Goal: Entertainment & Leisure: Browse casually

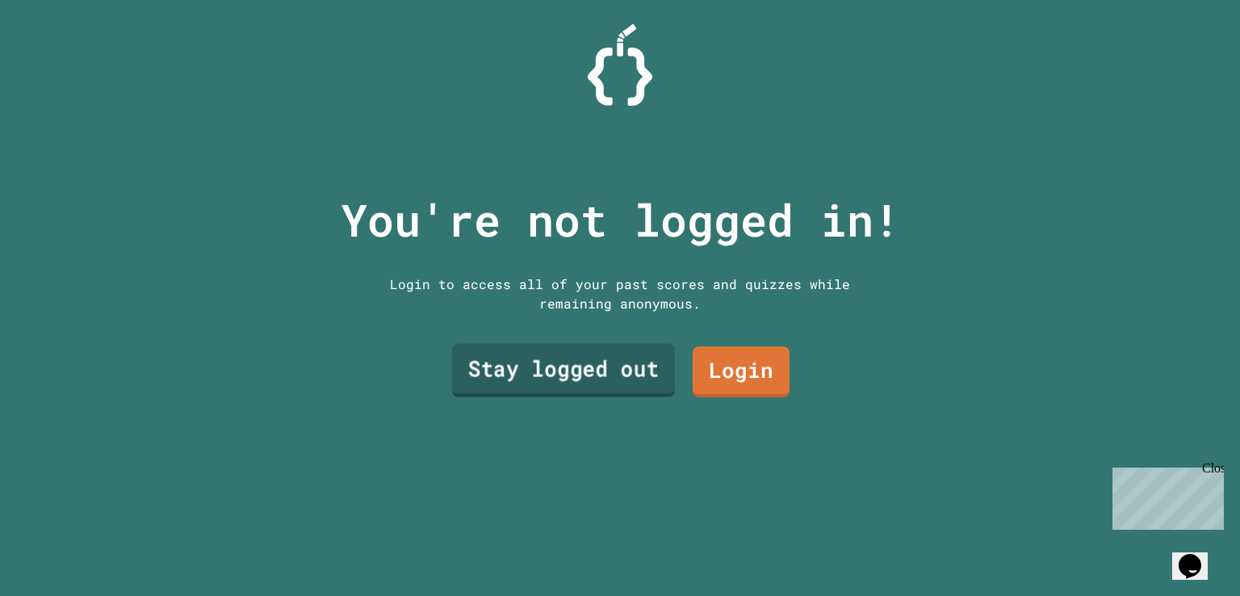
click at [601, 348] on link "Stay logged out" at bounding box center [563, 369] width 223 height 53
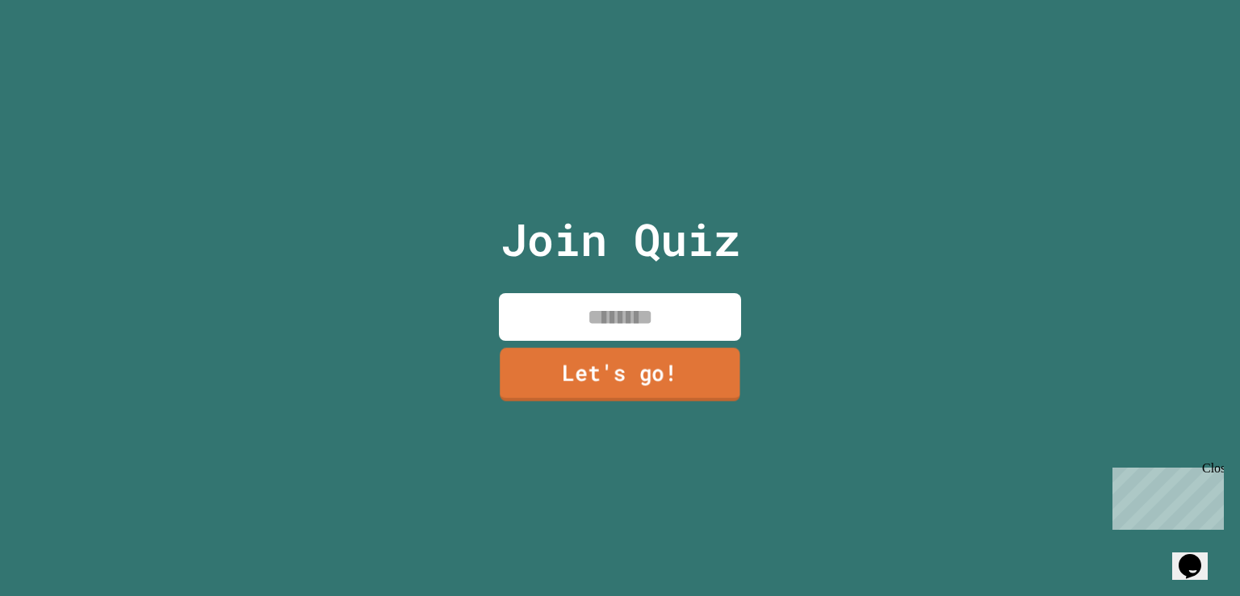
click at [707, 348] on link "Let's go!" at bounding box center [620, 374] width 241 height 53
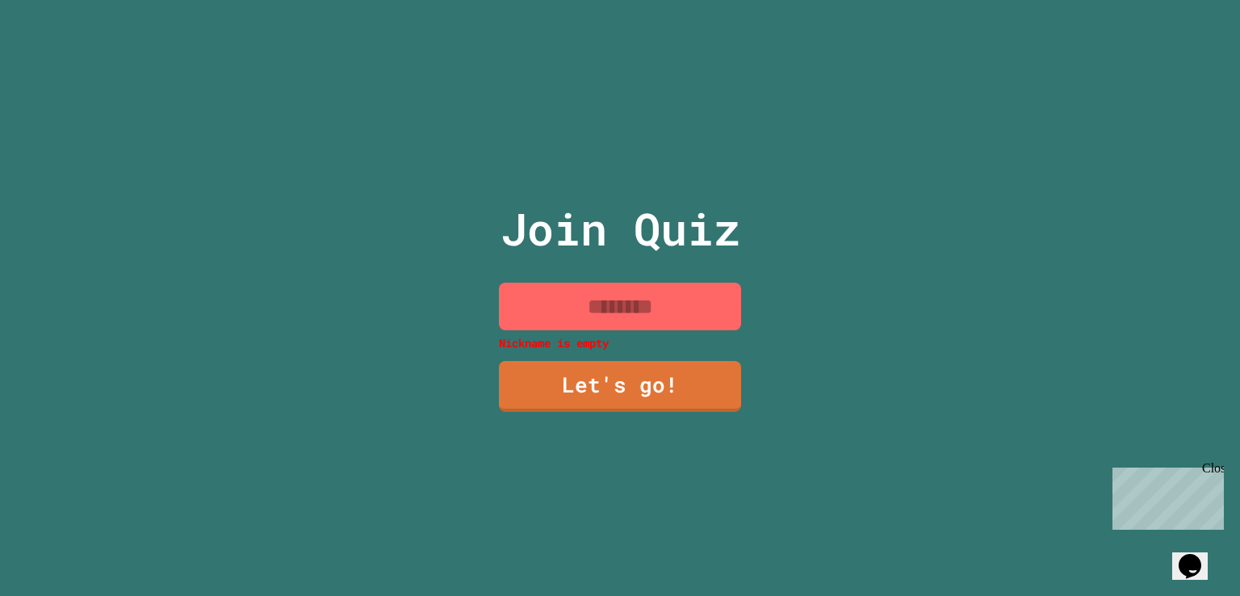
drag, startPoint x: 662, startPoint y: 293, endPoint x: 603, endPoint y: 299, distance: 59.2
click at [603, 299] on input at bounding box center [620, 307] width 242 height 48
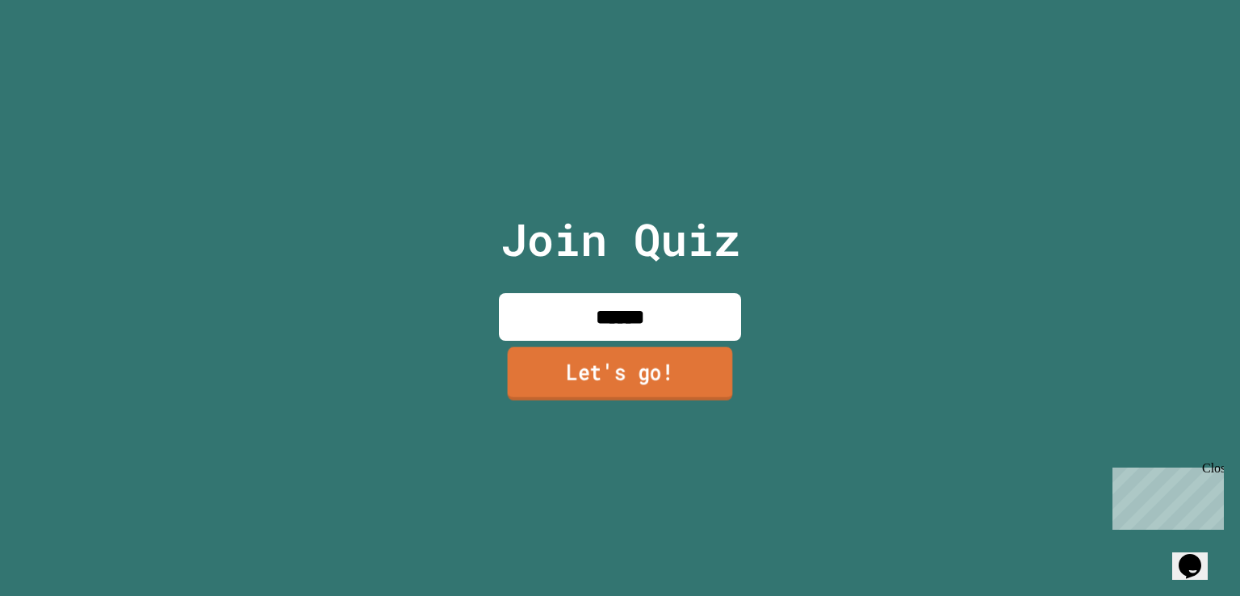
type input "******"
click at [621, 370] on link "Let's go!" at bounding box center [620, 374] width 234 height 53
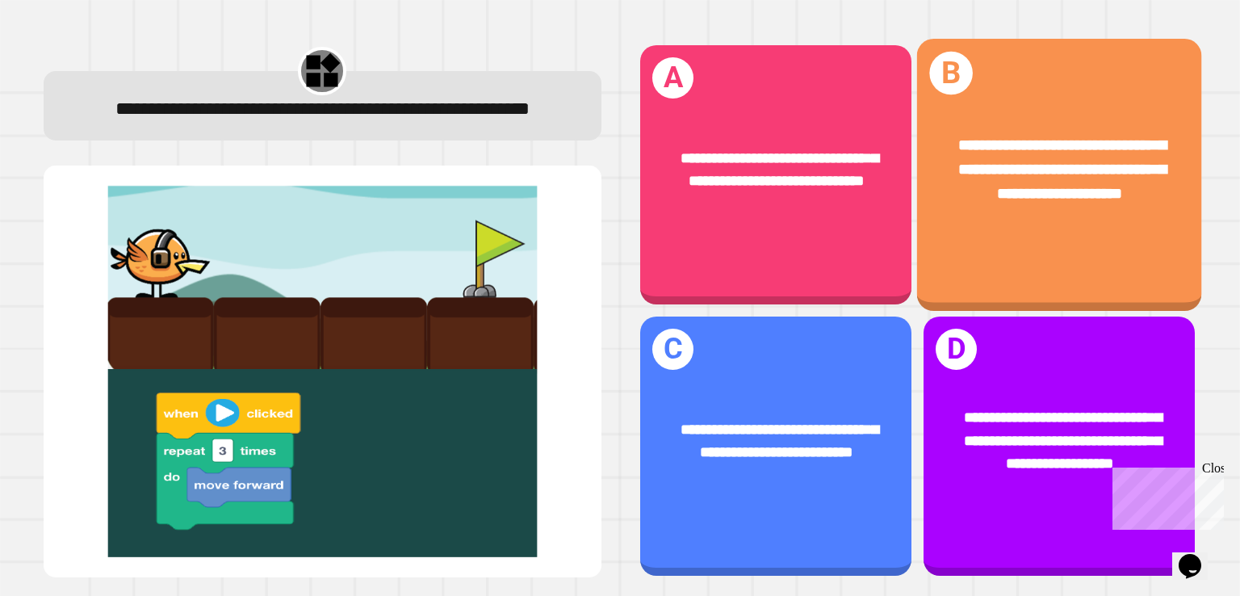
click at [1072, 204] on div "**********" at bounding box center [1059, 170] width 222 height 73
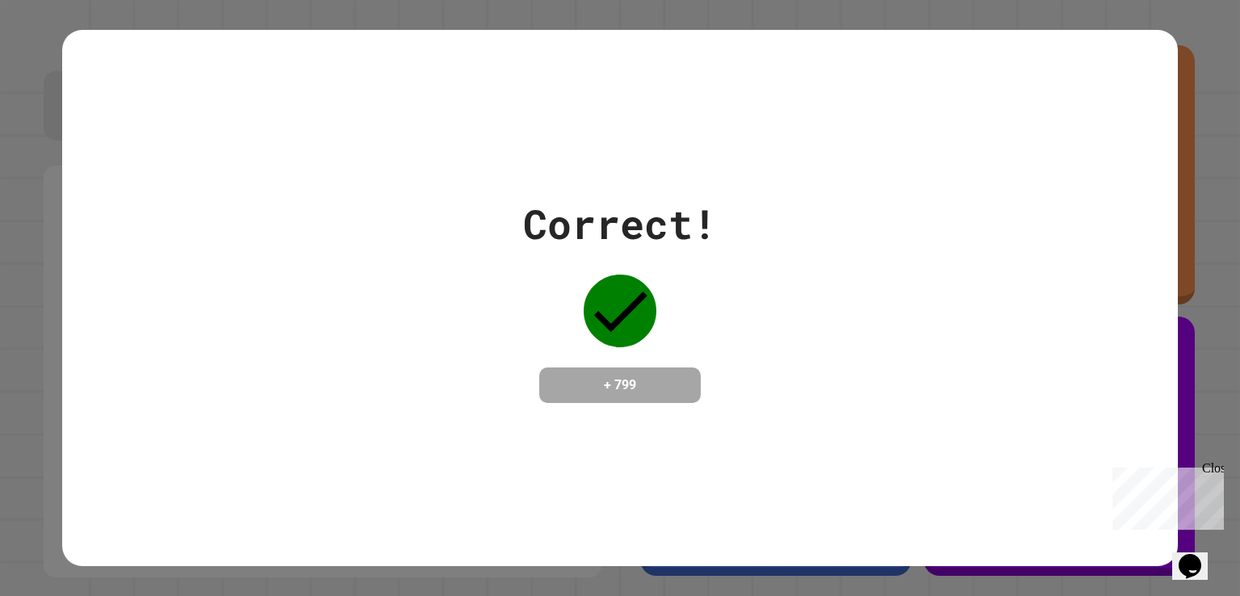
click at [697, 388] on div "Correct! + 799" at bounding box center [620, 298] width 194 height 209
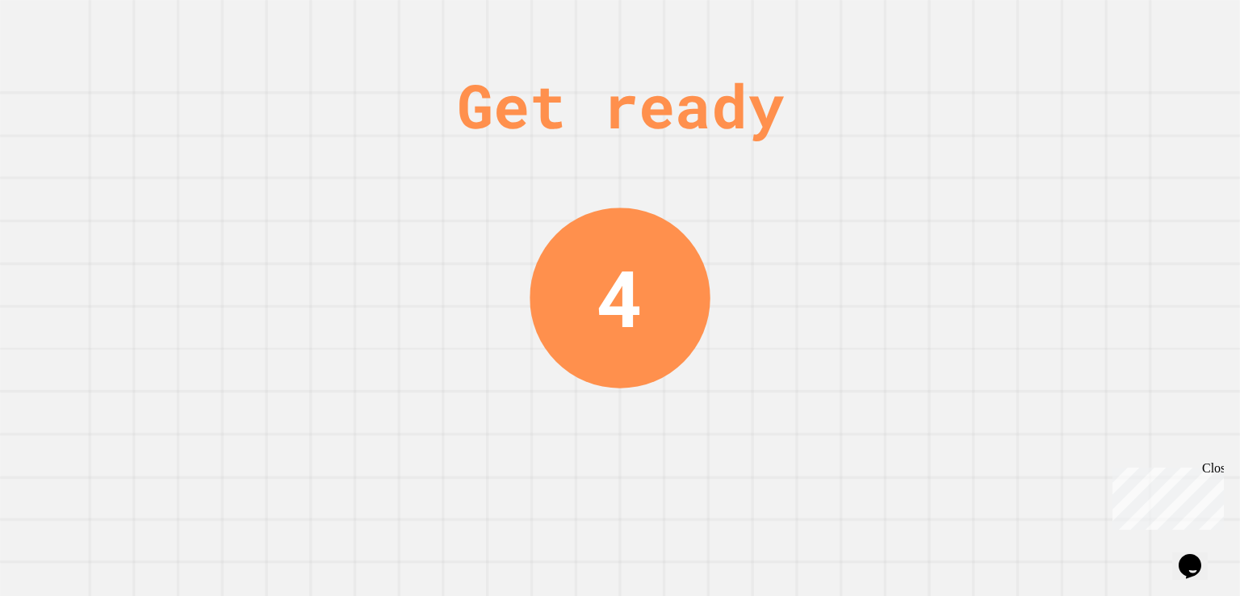
click at [1011, 39] on div "Get ready 4" at bounding box center [620, 298] width 1240 height 596
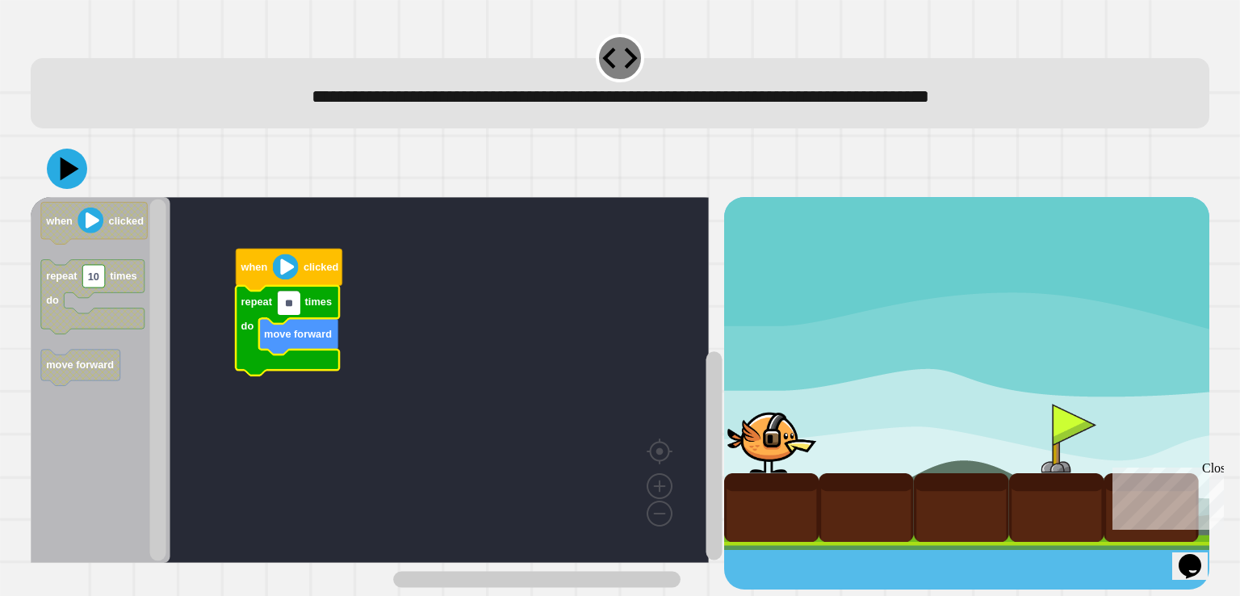
type input "*"
click at [81, 169] on icon at bounding box center [67, 168] width 48 height 48
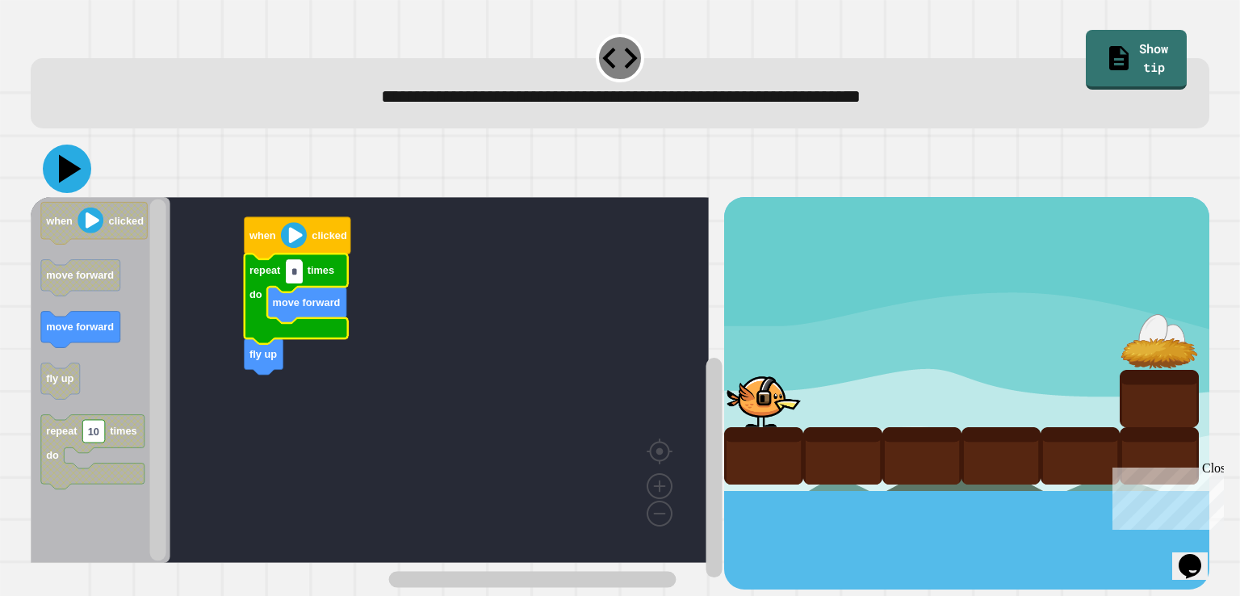
type input "*"
click at [73, 182] on icon at bounding box center [67, 168] width 48 height 48
click at [291, 280] on input "*" at bounding box center [294, 272] width 16 height 23
click at [300, 277] on input "*" at bounding box center [294, 272] width 16 height 23
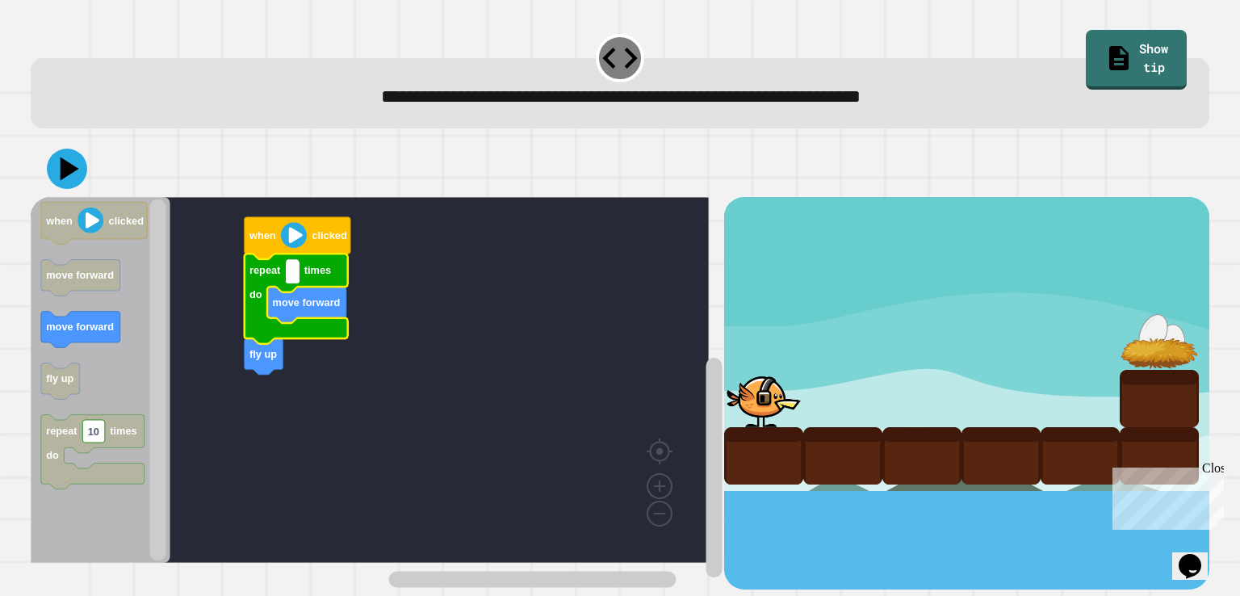
type input "*"
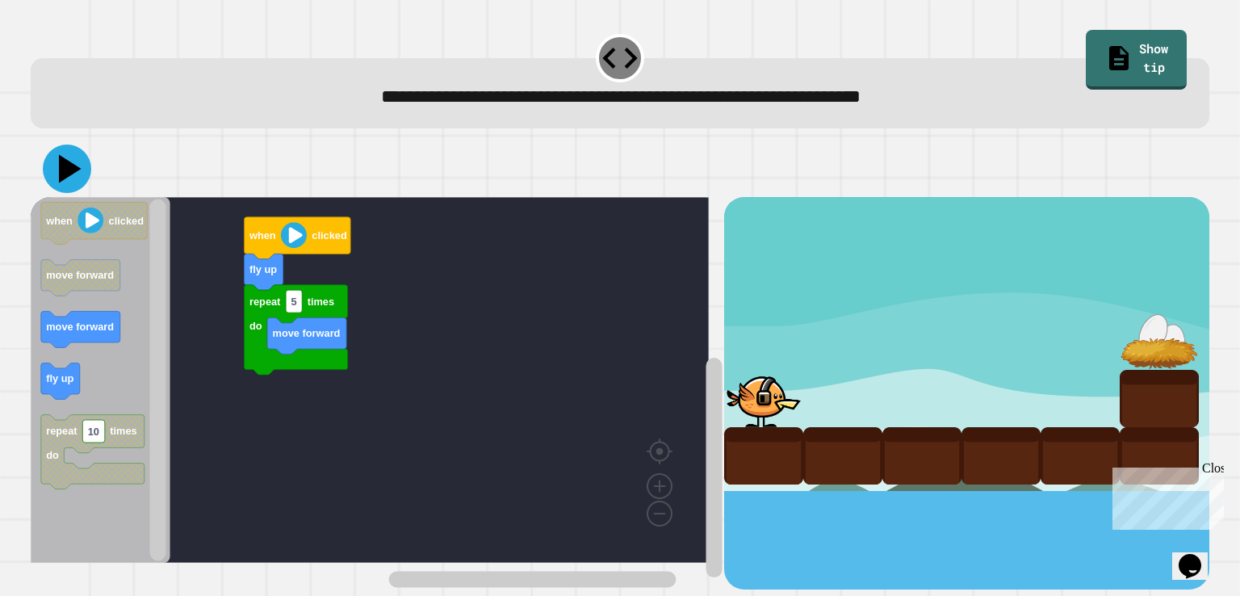
click at [67, 172] on icon at bounding box center [70, 168] width 23 height 28
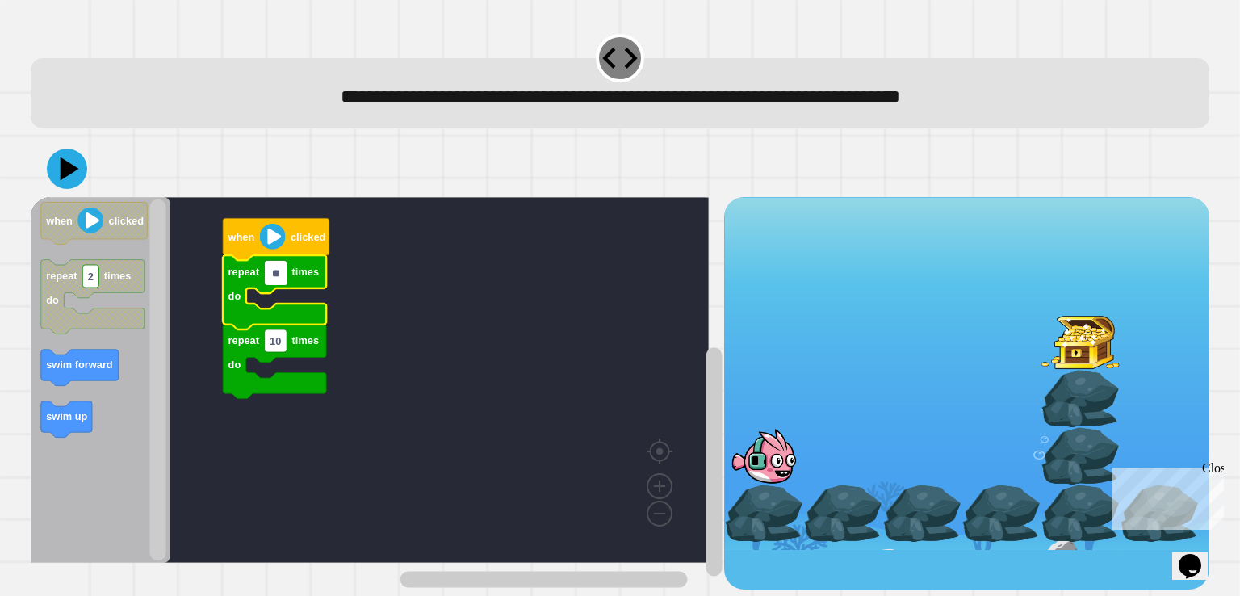
type input "*"
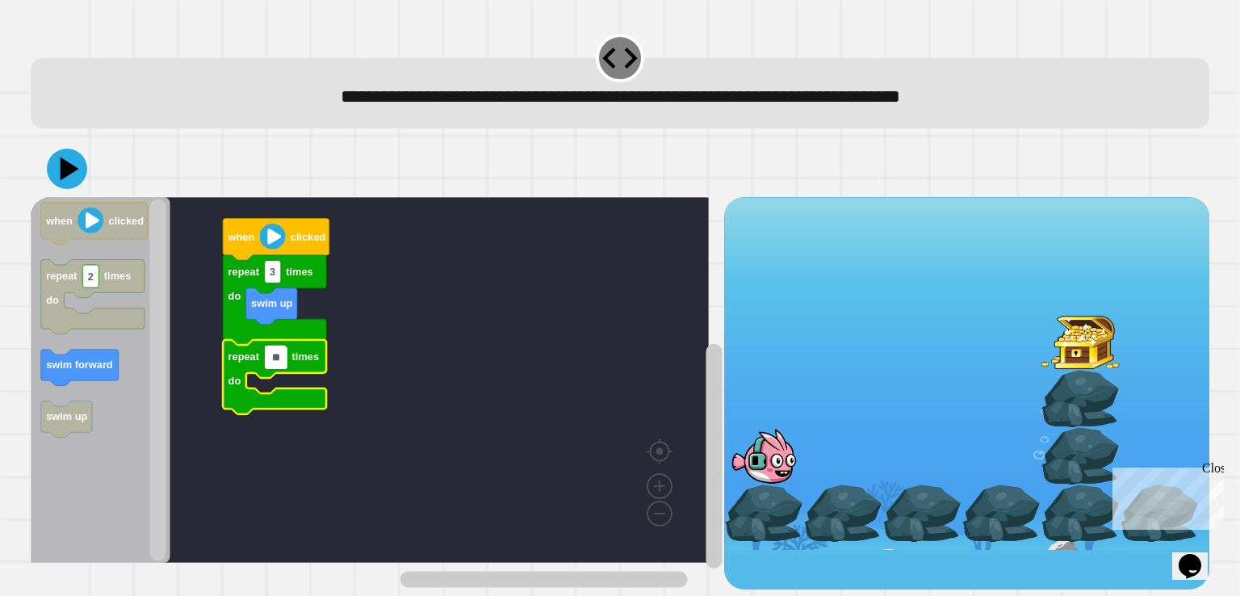
type input "*"
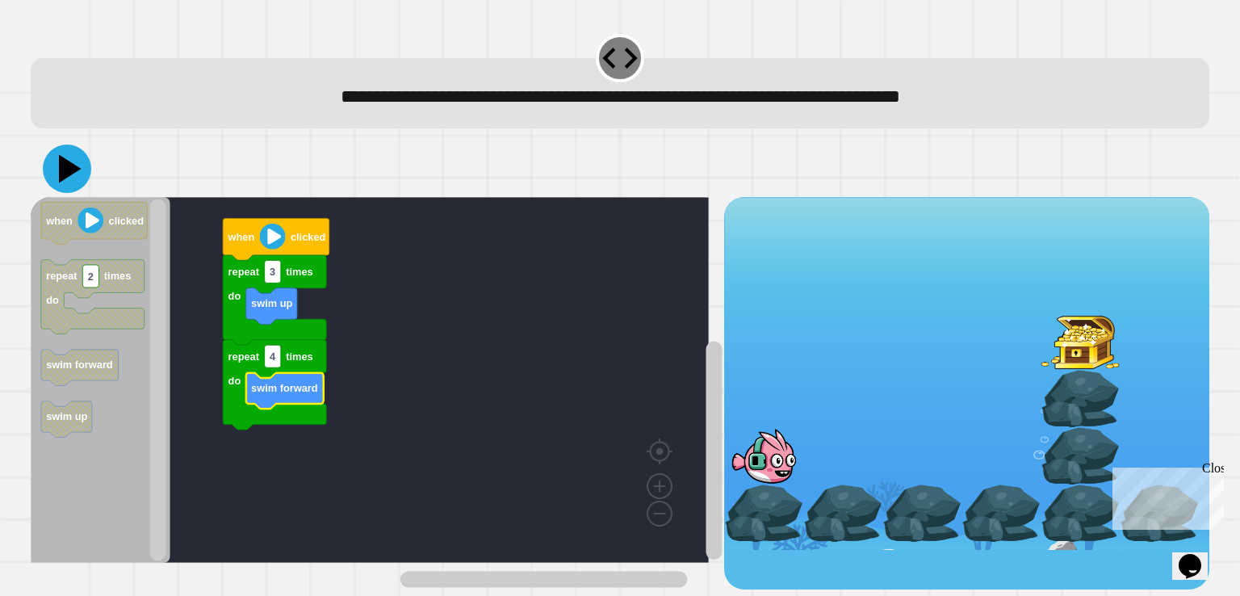
click at [55, 175] on icon at bounding box center [67, 168] width 48 height 48
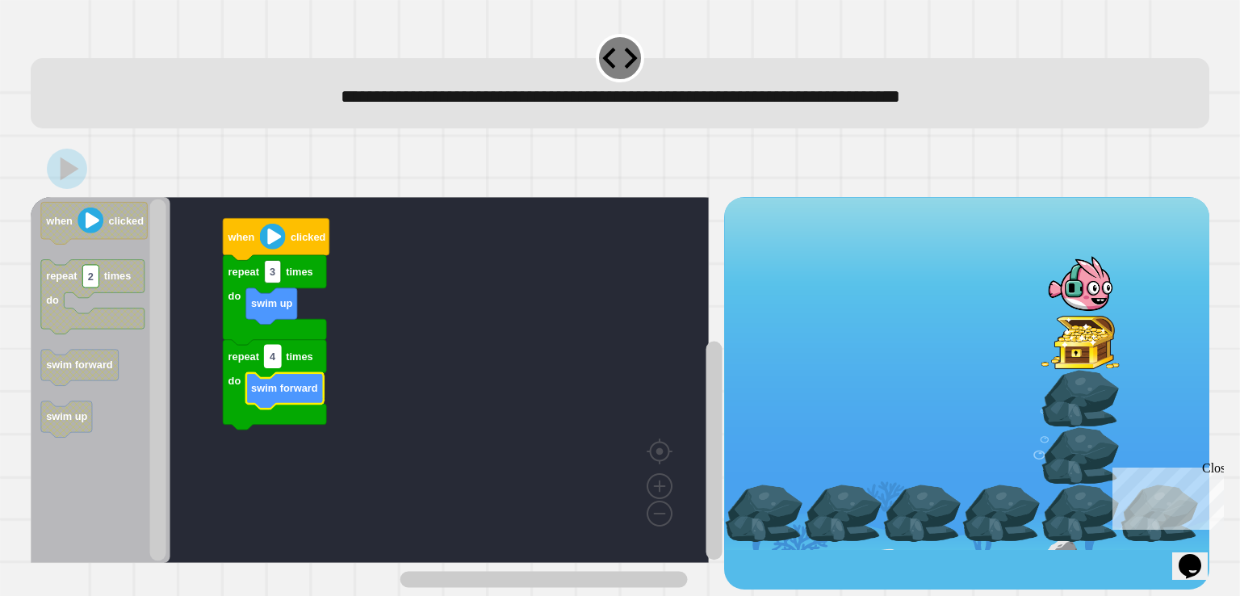
click at [274, 359] on text "4" at bounding box center [273, 356] width 6 height 12
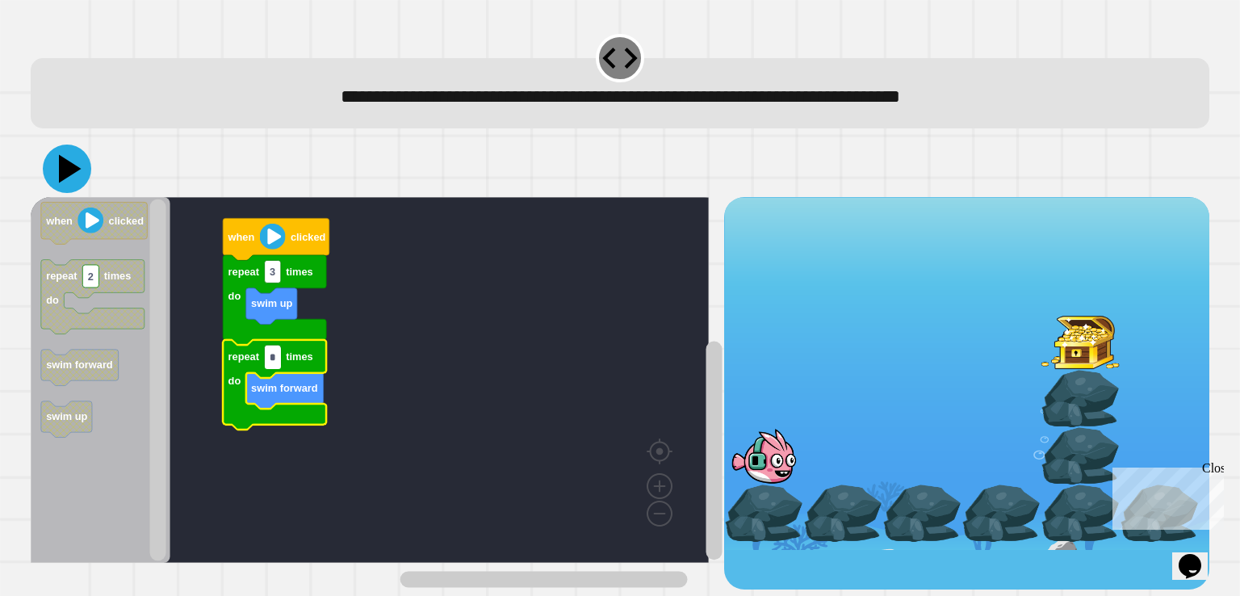
type input "*"
click at [77, 170] on icon at bounding box center [70, 168] width 23 height 28
click at [276, 354] on input "*" at bounding box center [273, 357] width 16 height 23
type input "*"
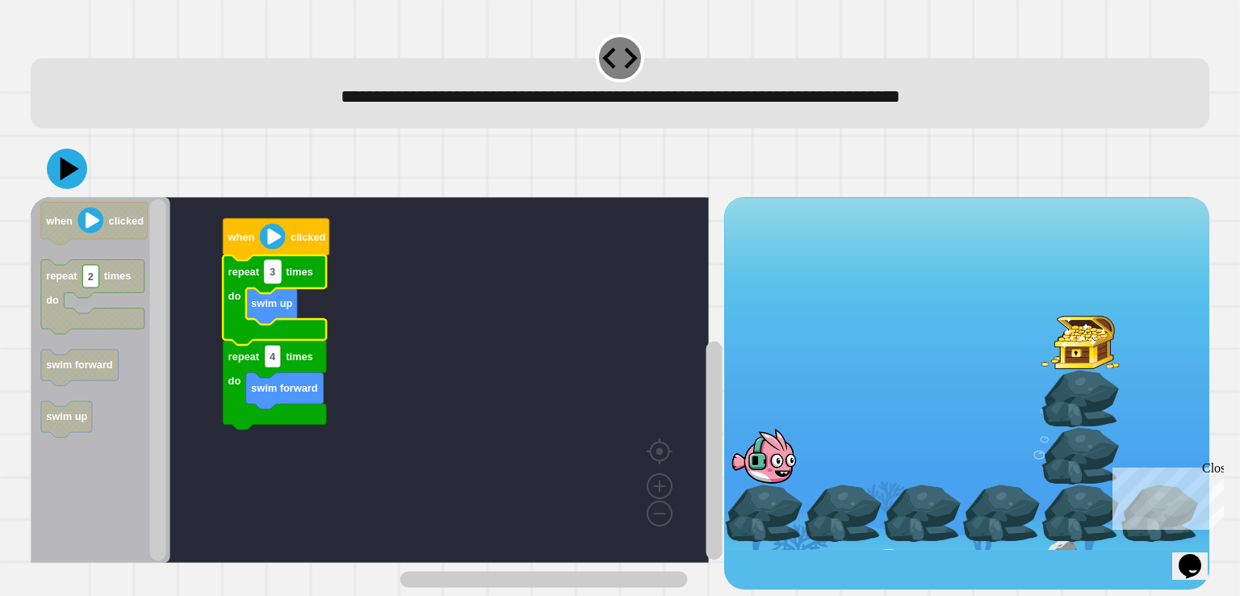
click at [278, 278] on rect "Blockly Workspace" at bounding box center [273, 271] width 16 height 23
type input "*"
click at [75, 168] on icon at bounding box center [67, 168] width 48 height 48
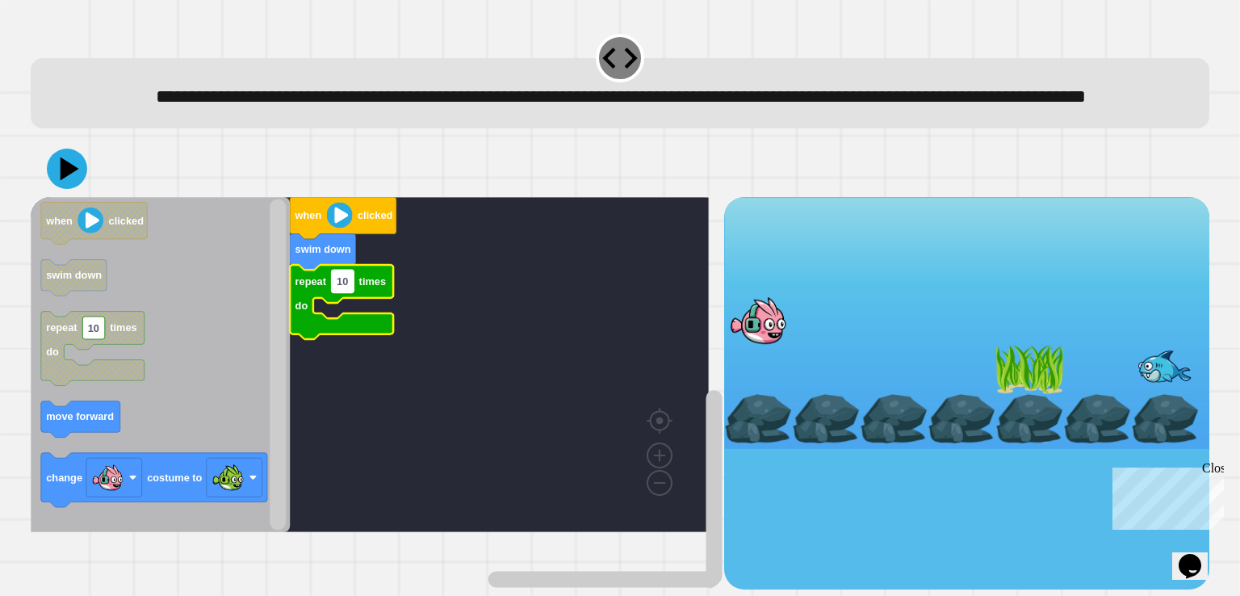
click at [337, 287] on text "10" at bounding box center [342, 281] width 11 height 12
type input "*"
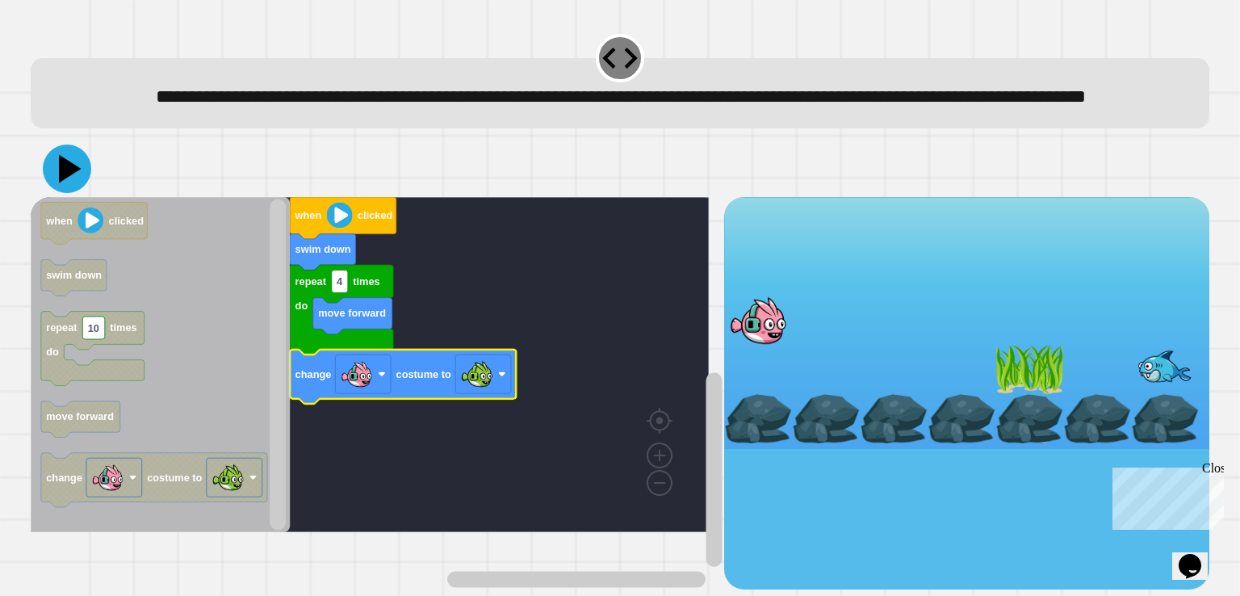
click at [63, 182] on icon at bounding box center [70, 168] width 23 height 28
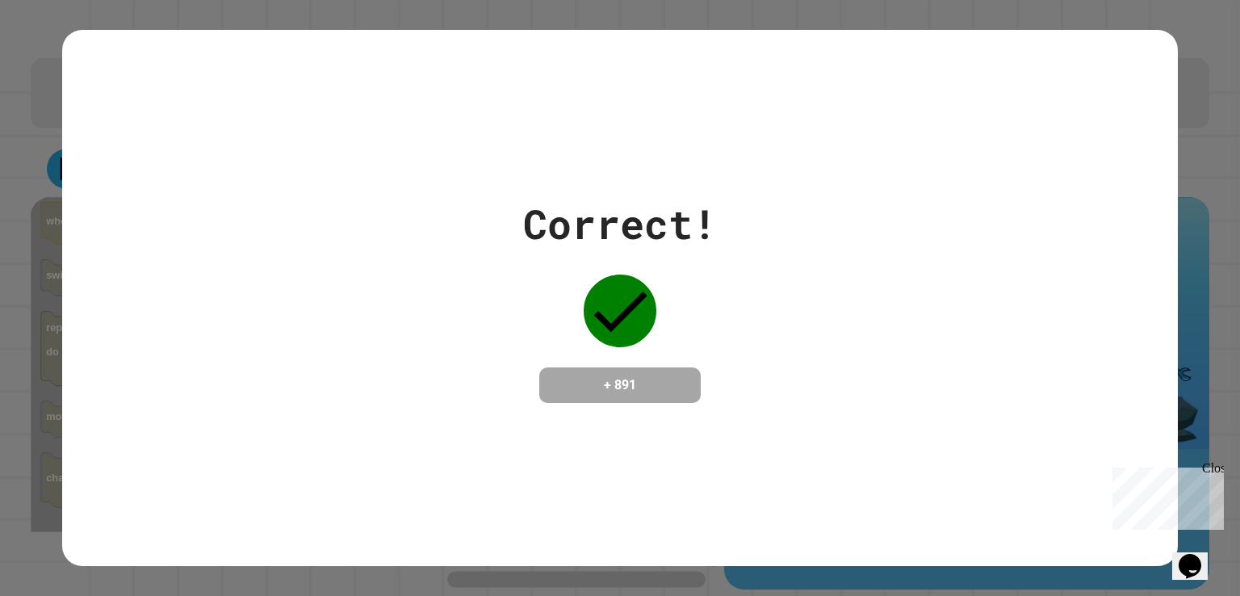
click at [762, 375] on div "Correct! + 891" at bounding box center [620, 298] width 1116 height 209
click at [507, 32] on div "Correct! + 891" at bounding box center [620, 298] width 1116 height 536
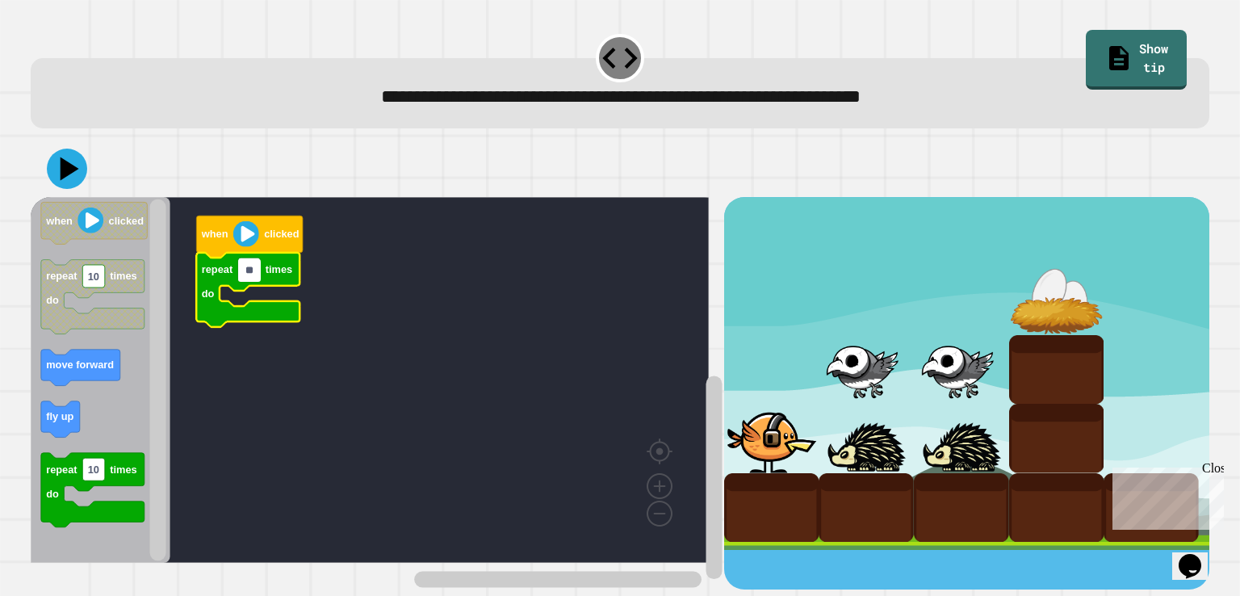
type input "*"
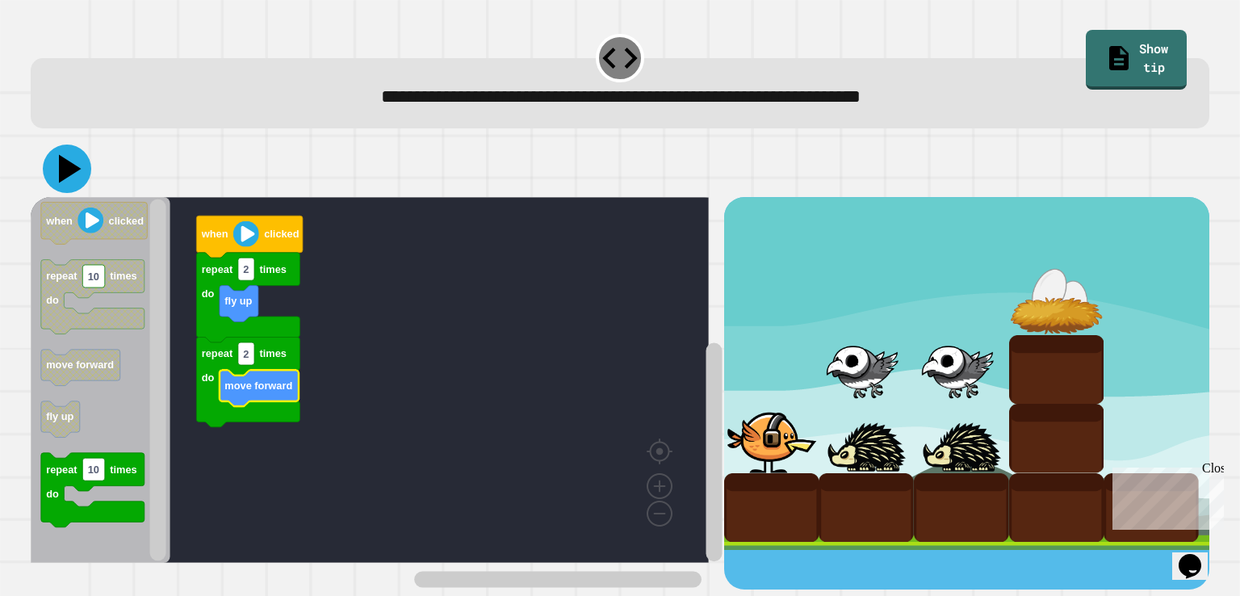
click at [63, 172] on icon at bounding box center [70, 168] width 23 height 28
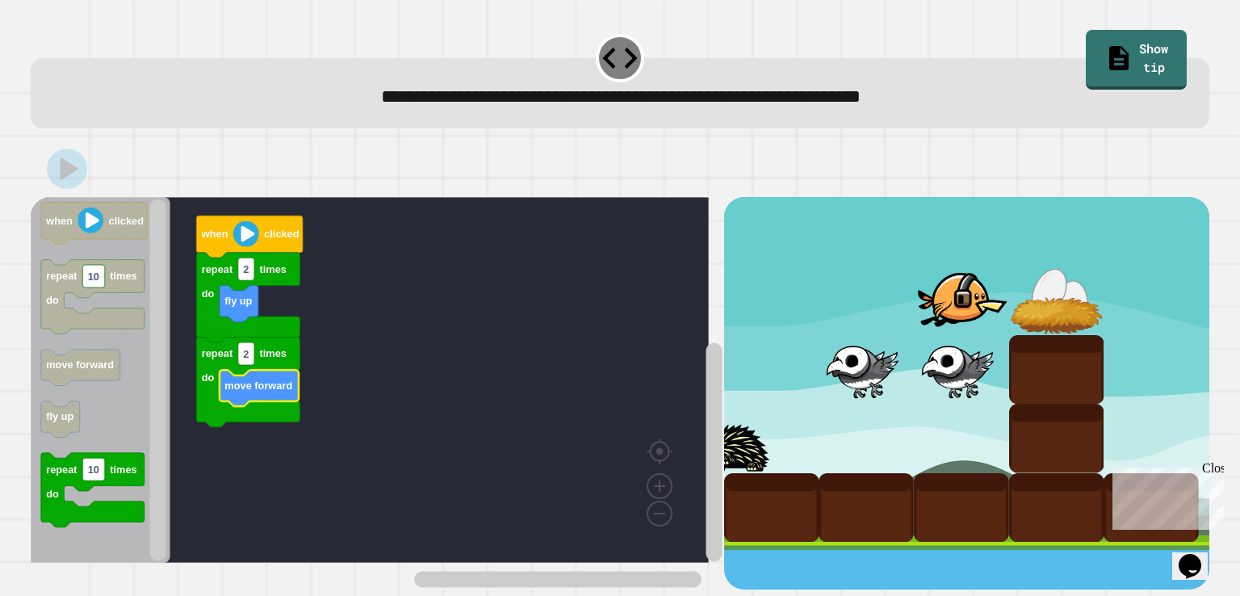
click at [513, 214] on rect "Blockly Workspace" at bounding box center [370, 380] width 678 height 366
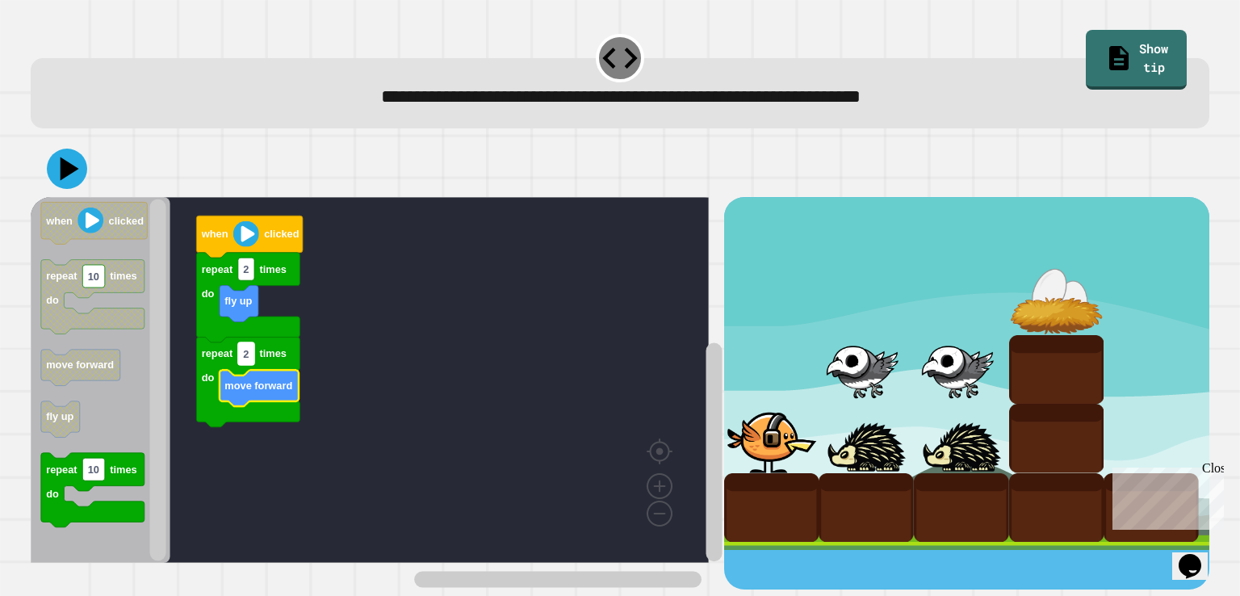
click at [245, 358] on text "2" at bounding box center [247, 353] width 6 height 12
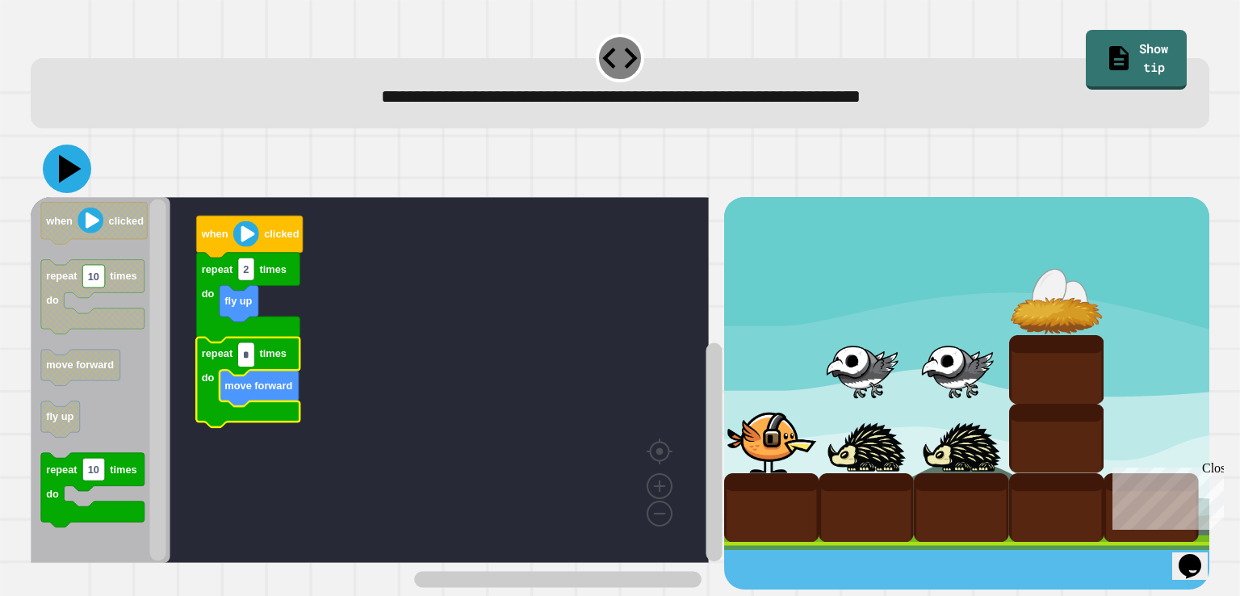
type input "*"
click at [60, 172] on icon at bounding box center [67, 168] width 48 height 48
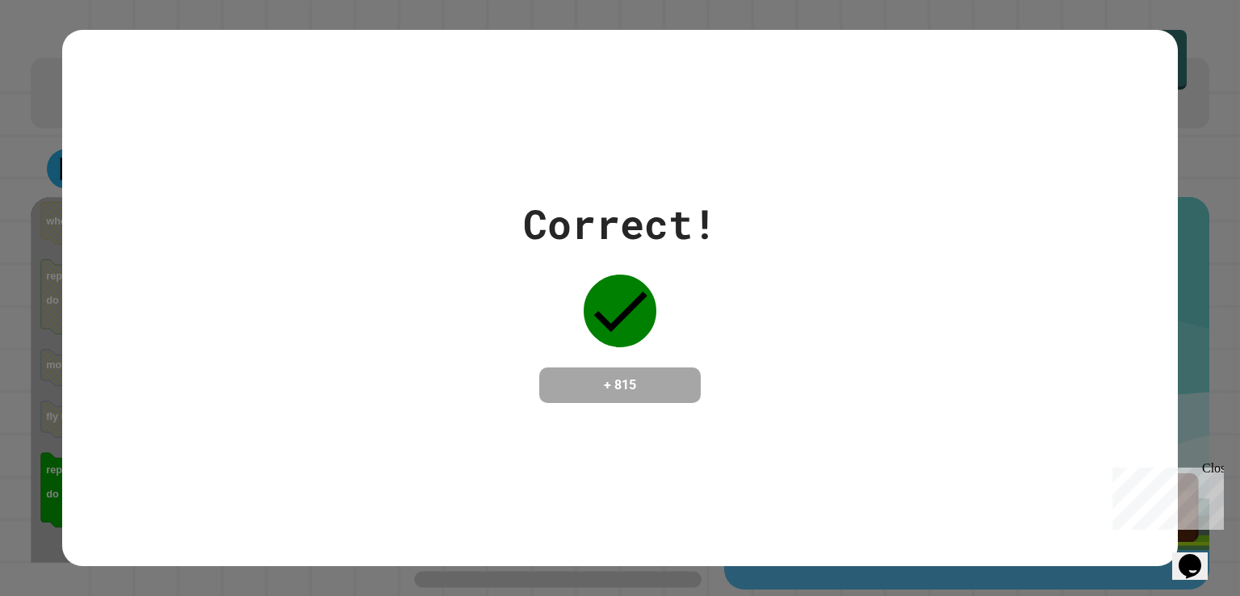
click at [639, 281] on icon at bounding box center [620, 310] width 73 height 73
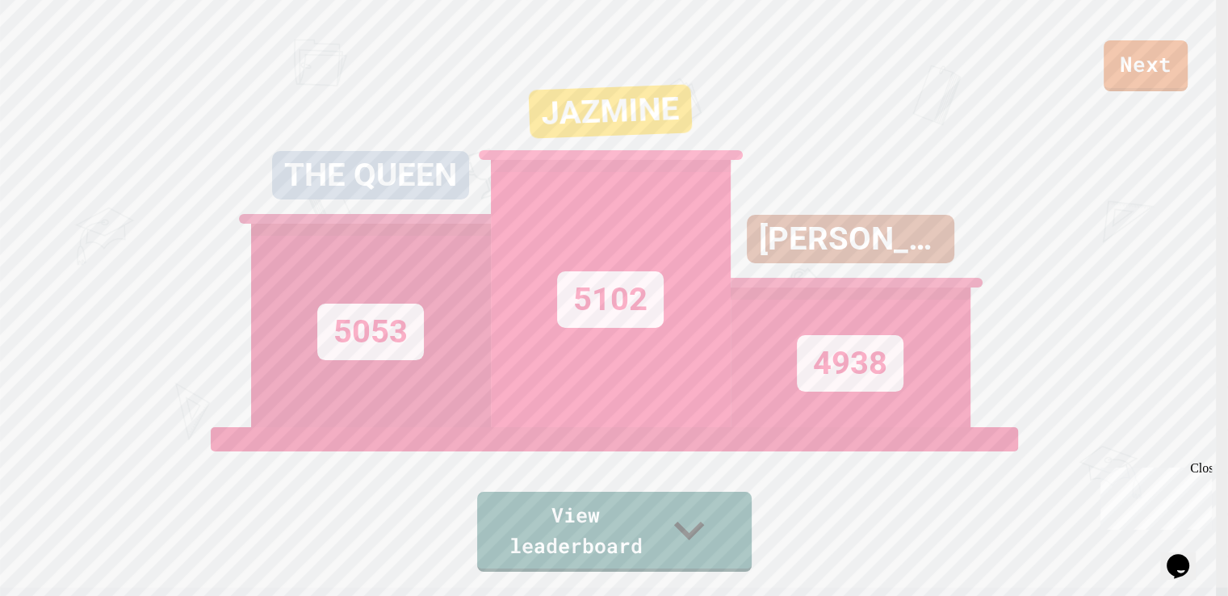
click at [1136, 443] on div "Next THE QUEEN 5053 JAZMINE 5102 [PERSON_NAME] 4938 View leaderboard" at bounding box center [614, 298] width 1228 height 596
